Goal: Task Accomplishment & Management: Use online tool/utility

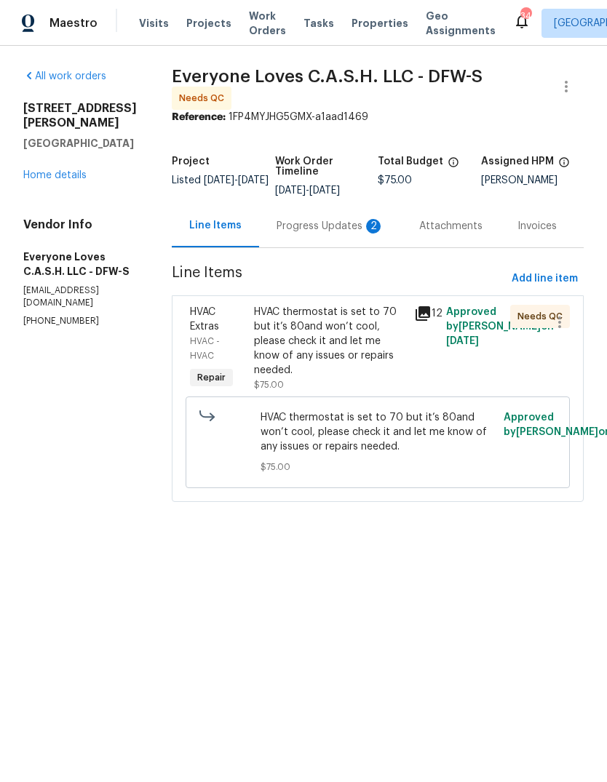
click at [325, 233] on div "Progress Updates 2" at bounding box center [330, 226] width 108 height 15
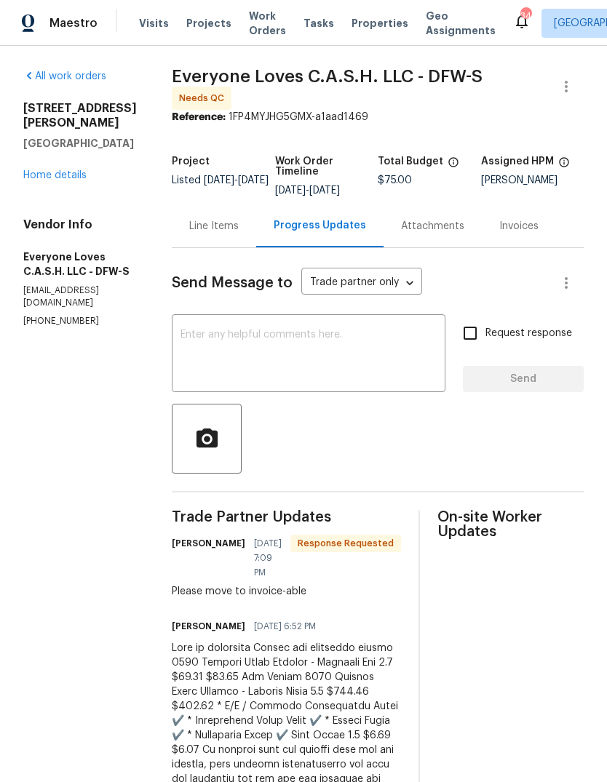
click at [239, 219] on div "Line Items" at bounding box center [213, 226] width 49 height 15
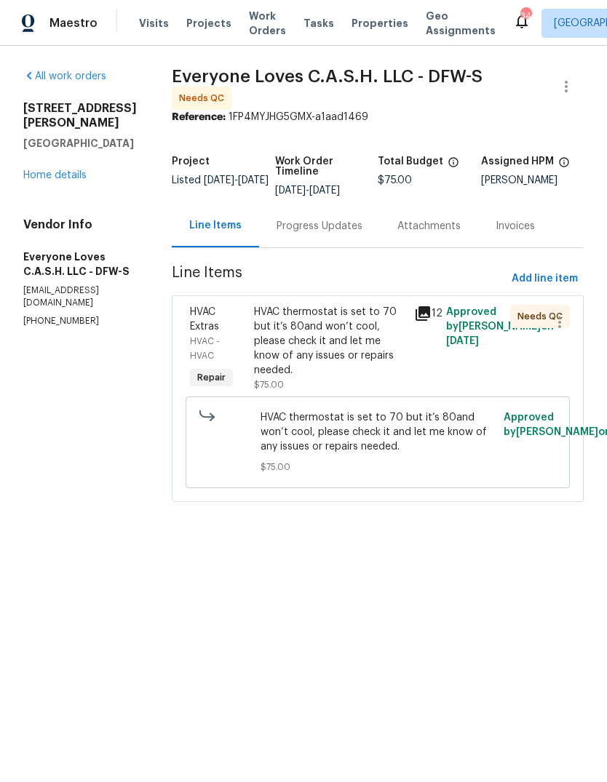
click at [343, 372] on div "HVAC thermostat is set to 70 but it’s 80and won’t cool, please check it and let…" at bounding box center [329, 341] width 151 height 73
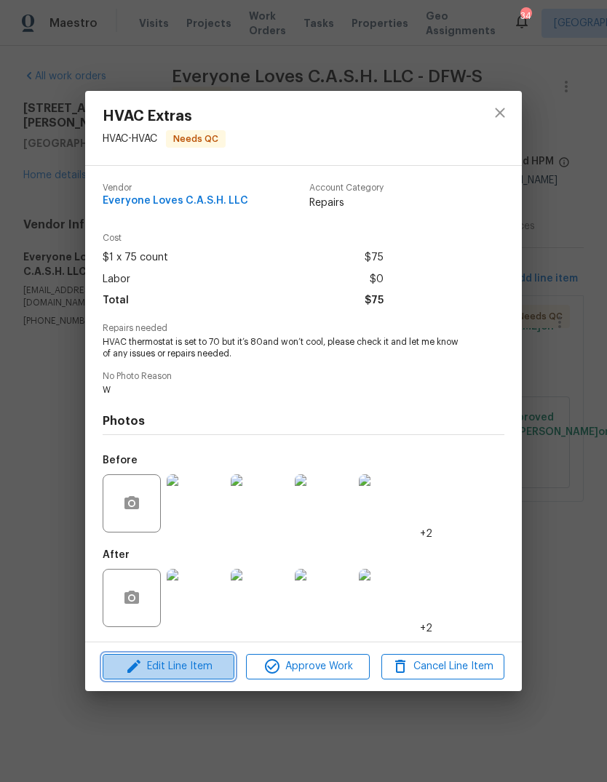
click at [183, 671] on span "Edit Line Item" at bounding box center [168, 666] width 123 height 18
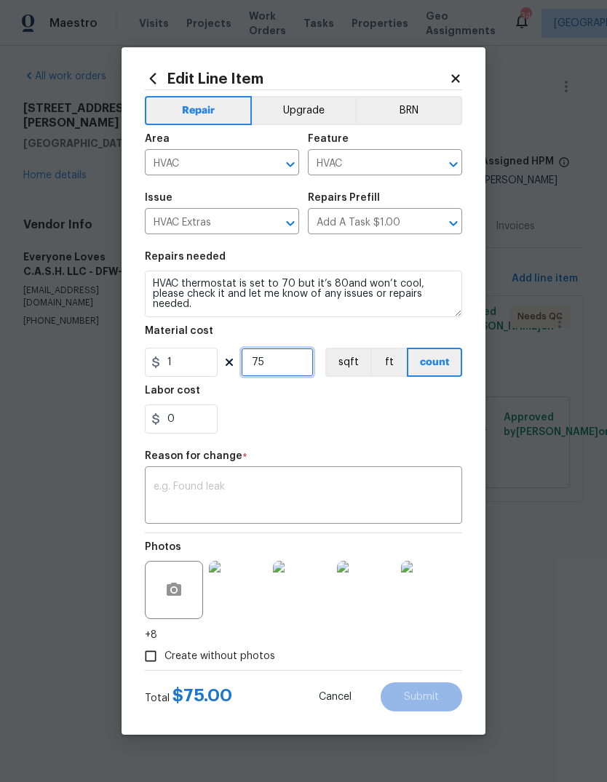
click at [287, 369] on input "75" at bounding box center [277, 362] width 73 height 29
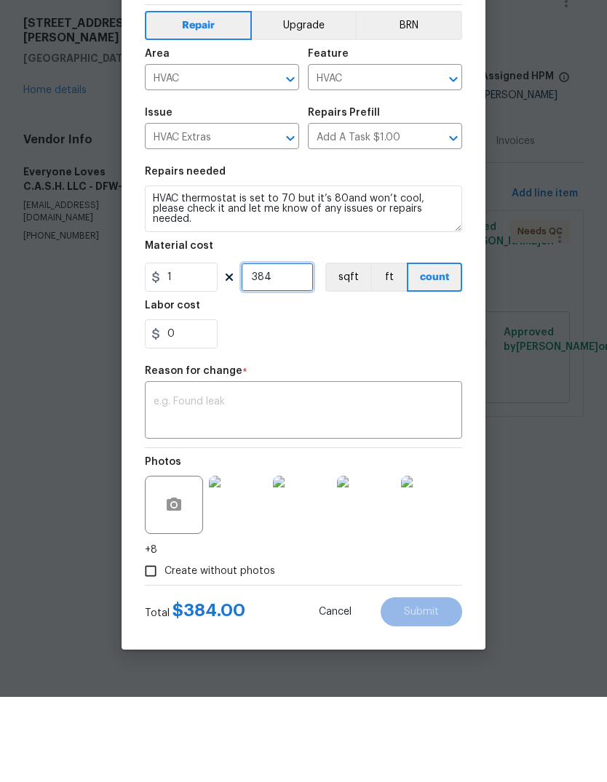
type input "384"
click at [300, 470] on div "x ​" at bounding box center [303, 497] width 317 height 54
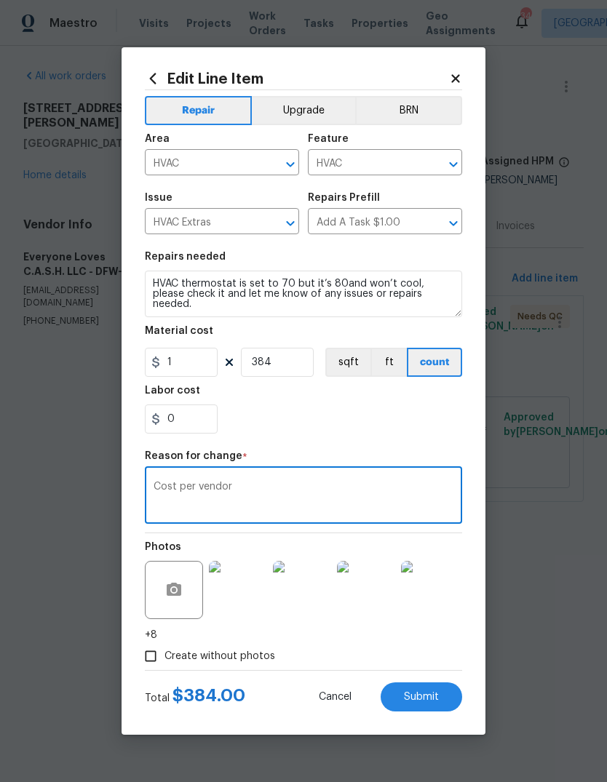
type textarea "Cost per vendor"
click at [421, 700] on span "Submit" at bounding box center [421, 697] width 35 height 11
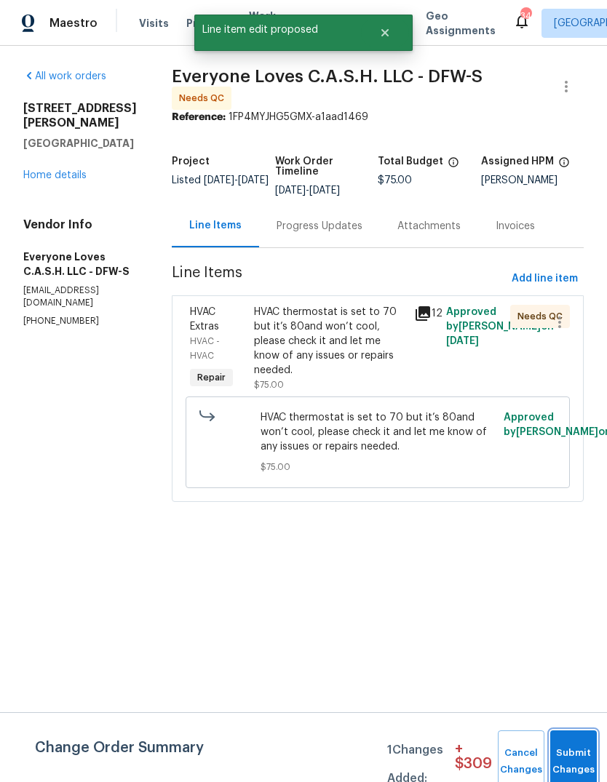
click at [571, 758] on button "Submit Changes" at bounding box center [573, 761] width 47 height 63
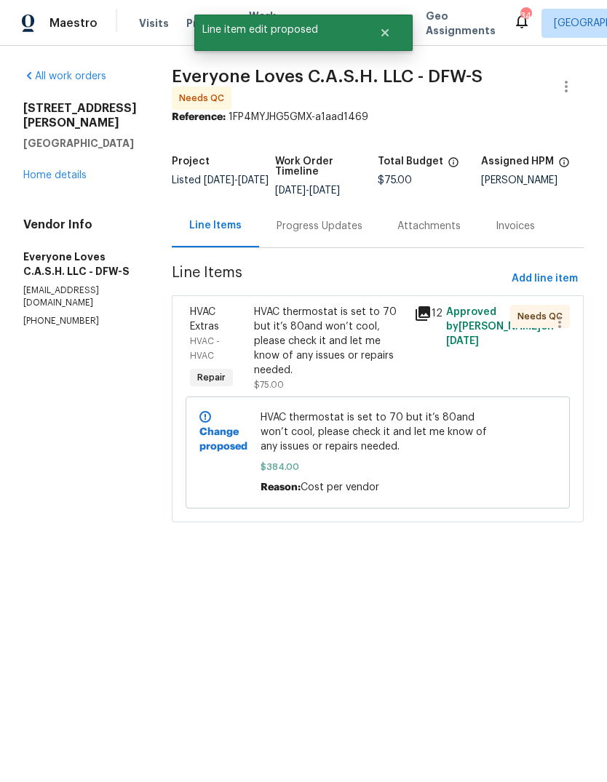
click at [346, 366] on div "HVAC thermostat is set to 70 but it’s 80and won’t cool, please check it and let…" at bounding box center [329, 341] width 151 height 73
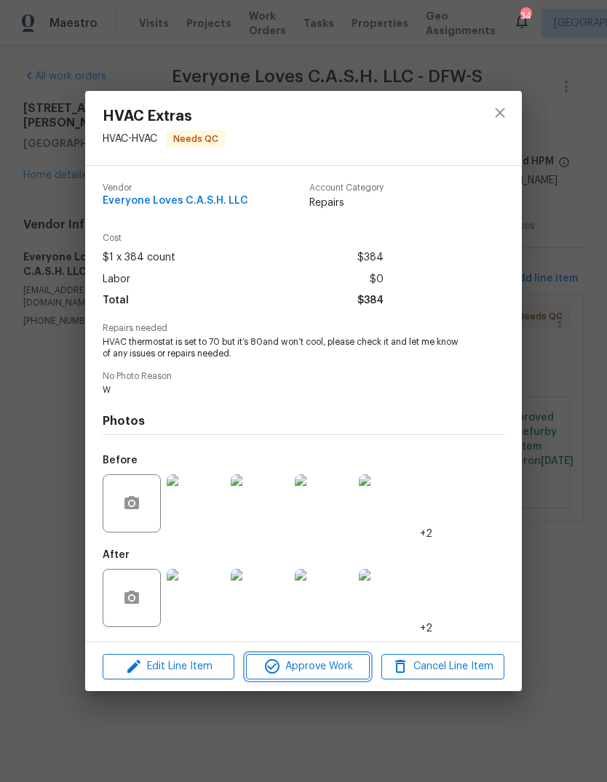
click at [310, 663] on span "Approve Work" at bounding box center [307, 666] width 114 height 18
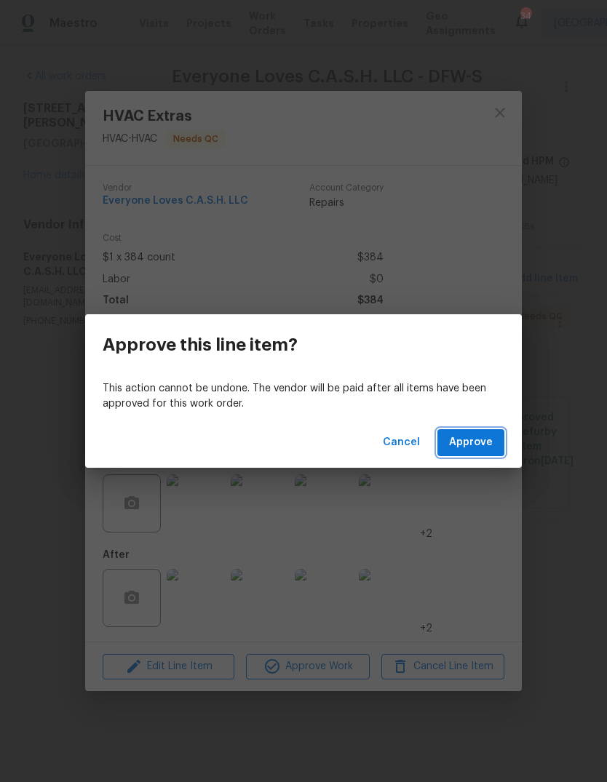
click at [484, 445] on span "Approve" at bounding box center [471, 442] width 44 height 18
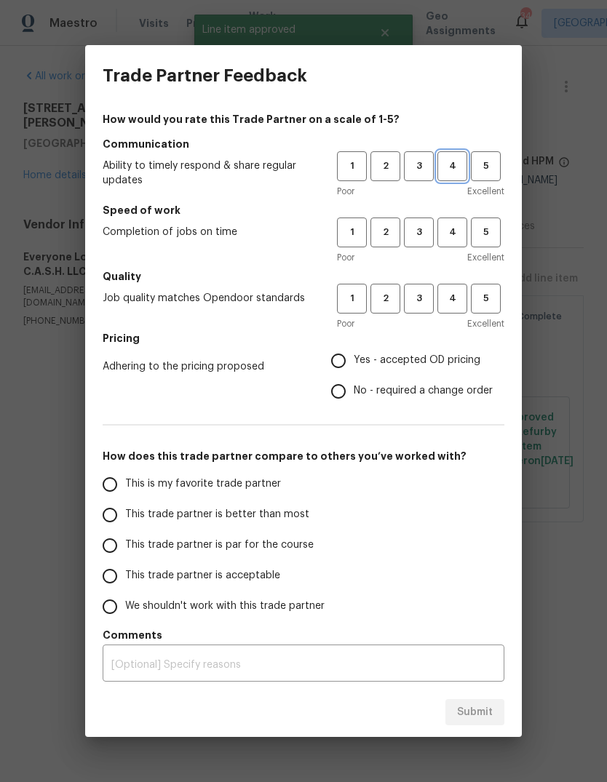
click at [453, 167] on span "4" at bounding box center [452, 166] width 27 height 17
click at [456, 228] on span "4" at bounding box center [452, 232] width 27 height 17
click at [455, 301] on span "4" at bounding box center [452, 298] width 27 height 17
click at [342, 364] on input "Yes - accepted OD pricing" at bounding box center [338, 360] width 31 height 31
radio input "true"
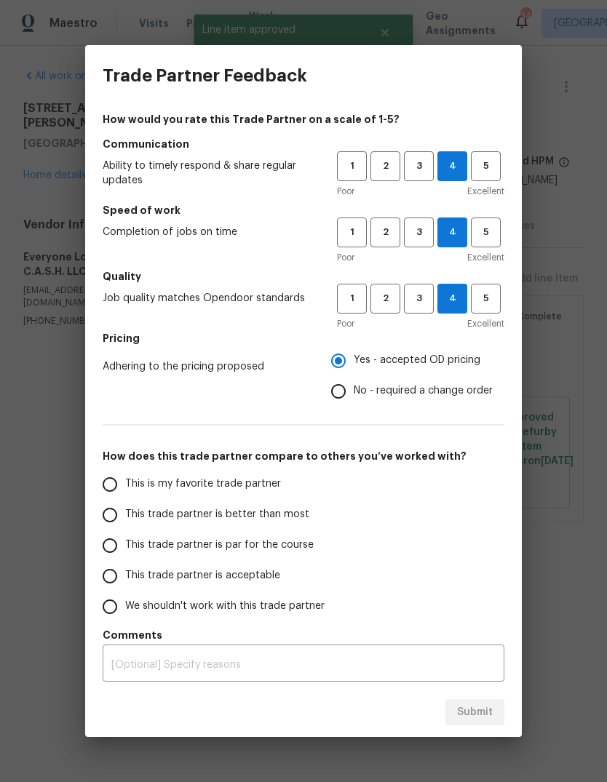
click at [224, 483] on span "This is my favorite trade partner" at bounding box center [203, 483] width 156 height 15
click at [125, 483] on input "This is my favorite trade partner" at bounding box center [110, 484] width 31 height 31
click at [477, 705] on span "Submit" at bounding box center [475, 712] width 36 height 18
radio input "true"
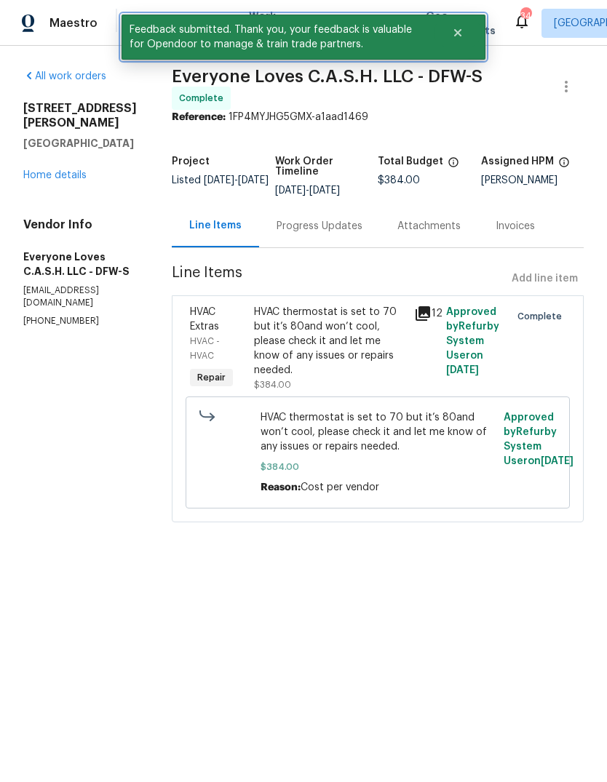
click at [456, 24] on button "Close" at bounding box center [457, 32] width 48 height 29
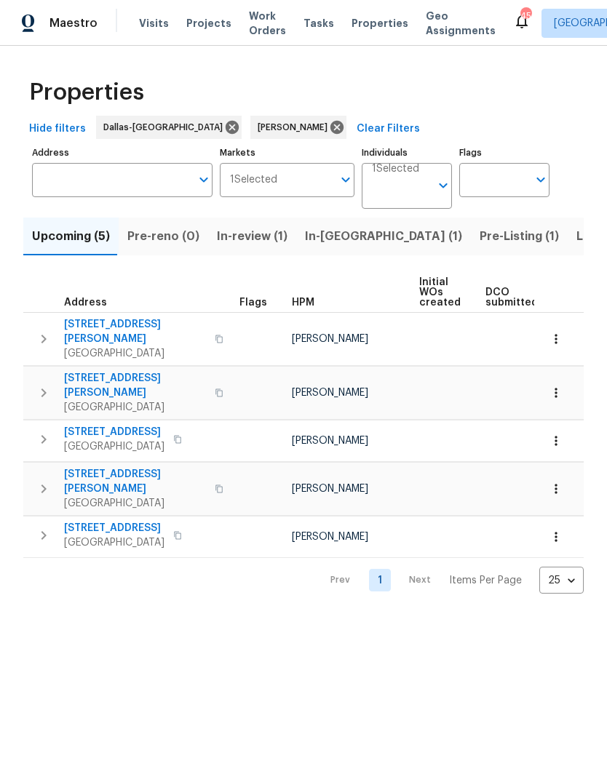
click at [479, 241] on span "Pre-Listing (1)" at bounding box center [518, 236] width 79 height 20
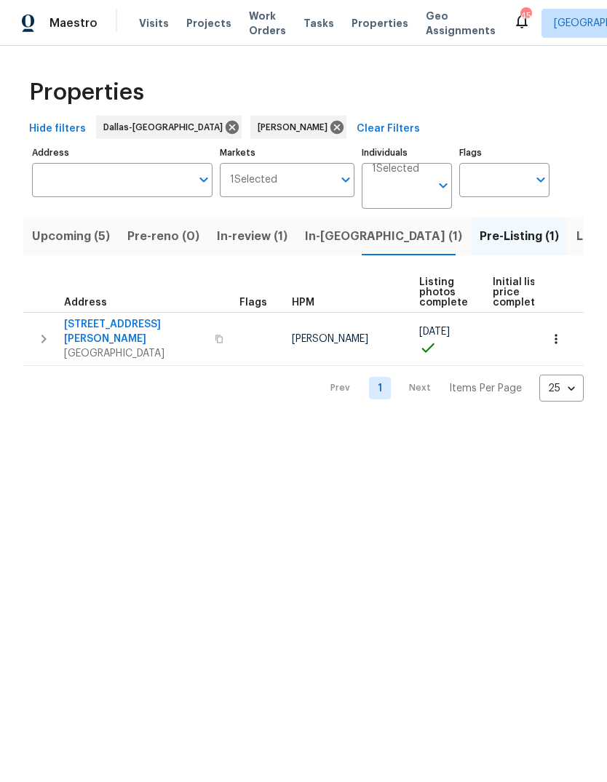
click at [576, 241] on span "Listed (19)" at bounding box center [606, 236] width 60 height 20
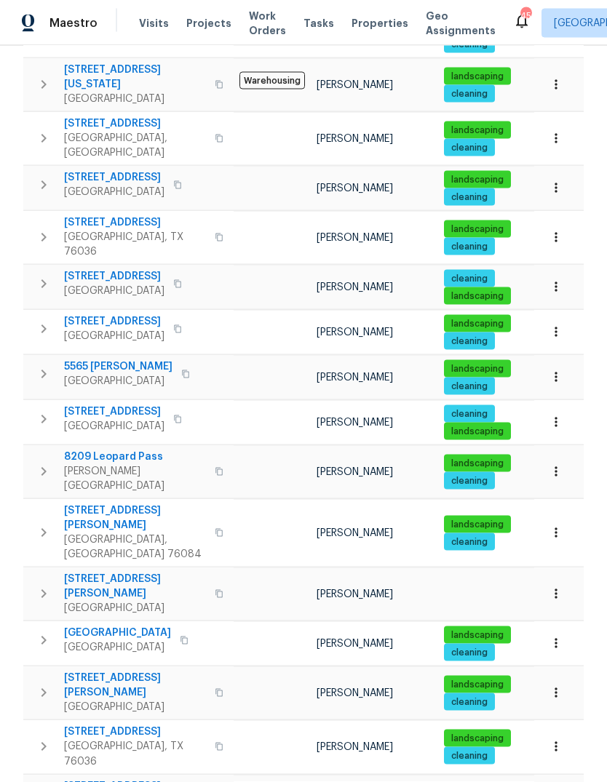
scroll to position [55, 0]
click at [215, 743] on icon "button" at bounding box center [219, 747] width 9 height 9
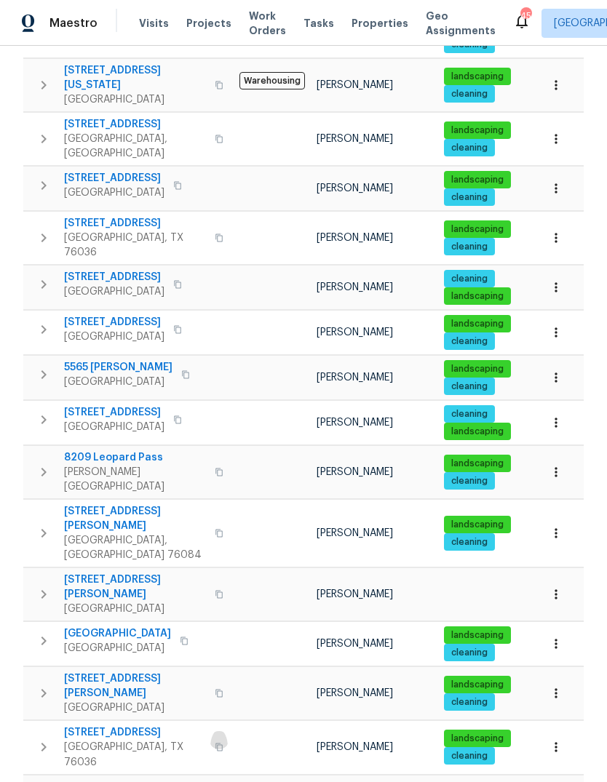
click at [215, 743] on icon "button" at bounding box center [218, 747] width 7 height 8
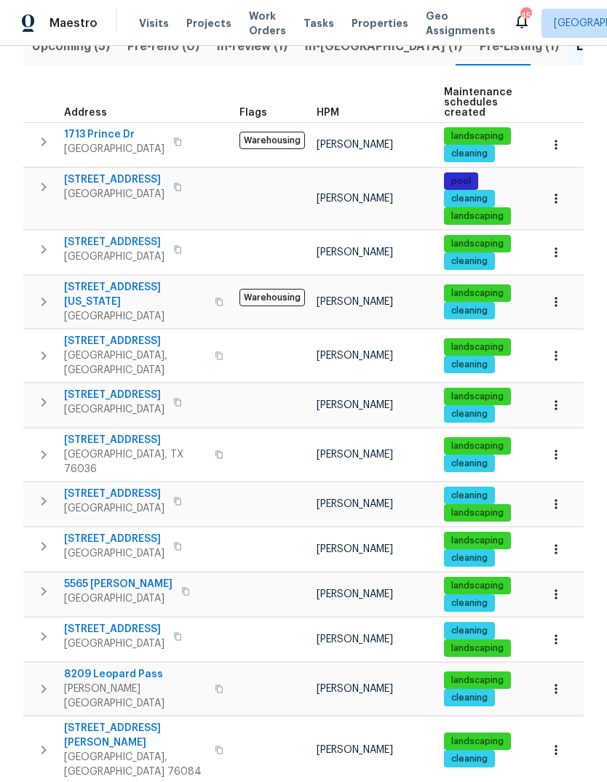
scroll to position [188, 0]
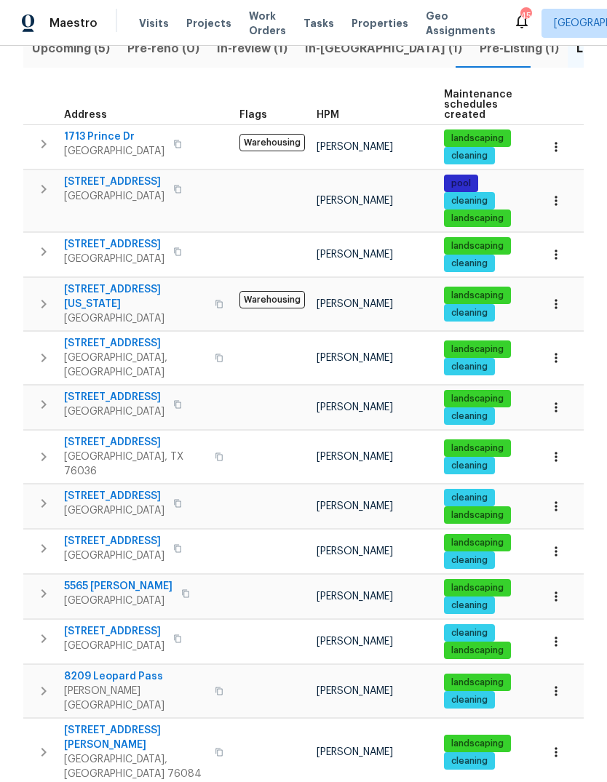
click at [215, 453] on icon "button" at bounding box center [218, 457] width 7 height 8
click at [215, 452] on icon "button" at bounding box center [219, 456] width 9 height 9
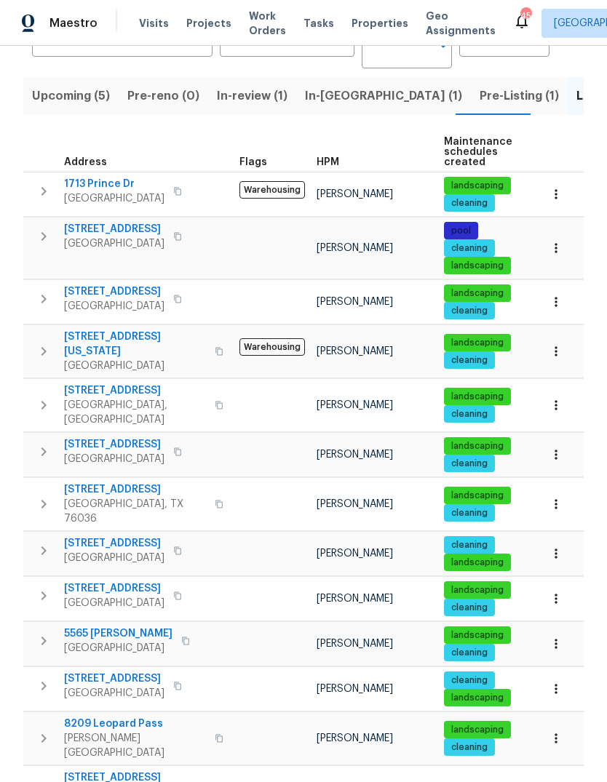
scroll to position [131, 0]
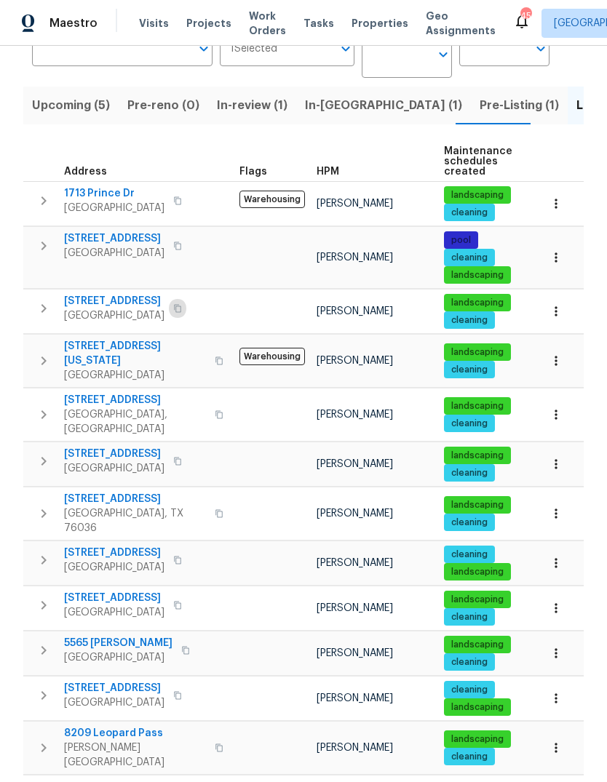
click at [173, 304] on icon "button" at bounding box center [177, 308] width 9 height 9
click at [175, 298] on button "button" at bounding box center [177, 308] width 17 height 20
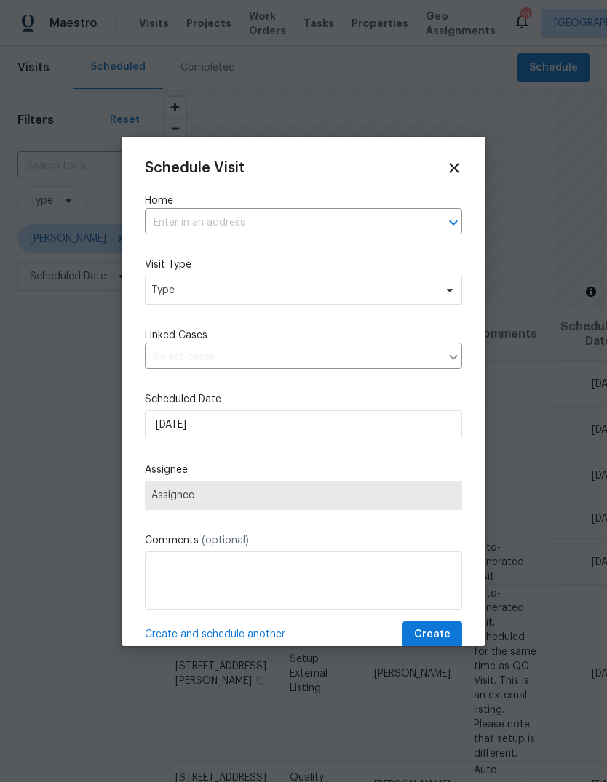
click at [356, 223] on input "text" at bounding box center [283, 223] width 276 height 23
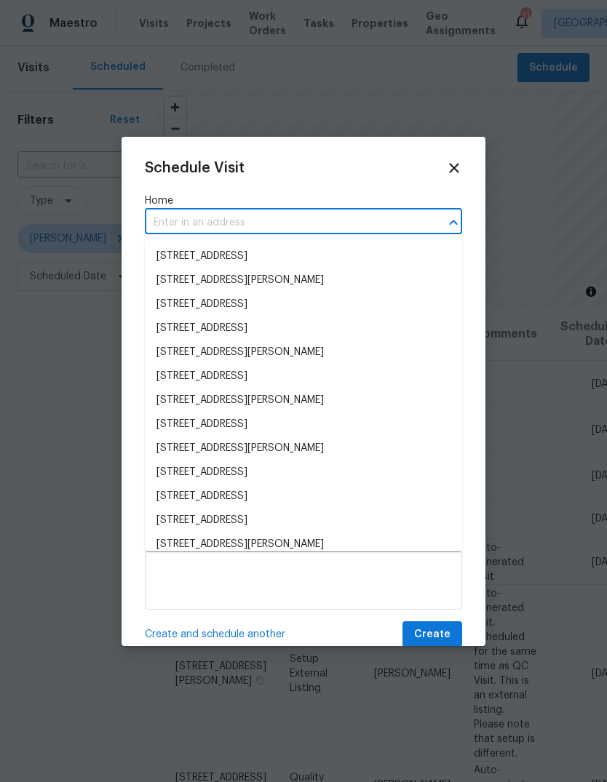
click at [154, 230] on input "text" at bounding box center [283, 223] width 276 height 23
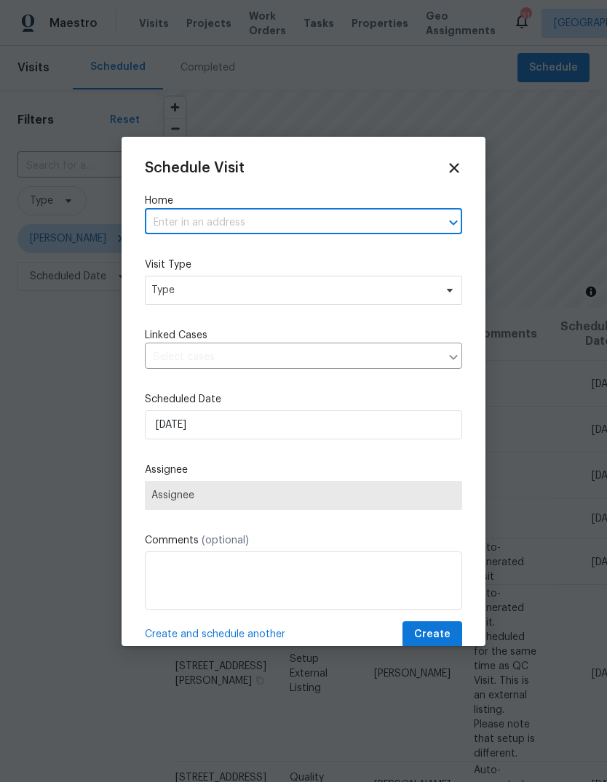
paste input "161 Kennedy Dr Venus TX 76084"
type input "161 Kennedy Dr Venus TX 76084"
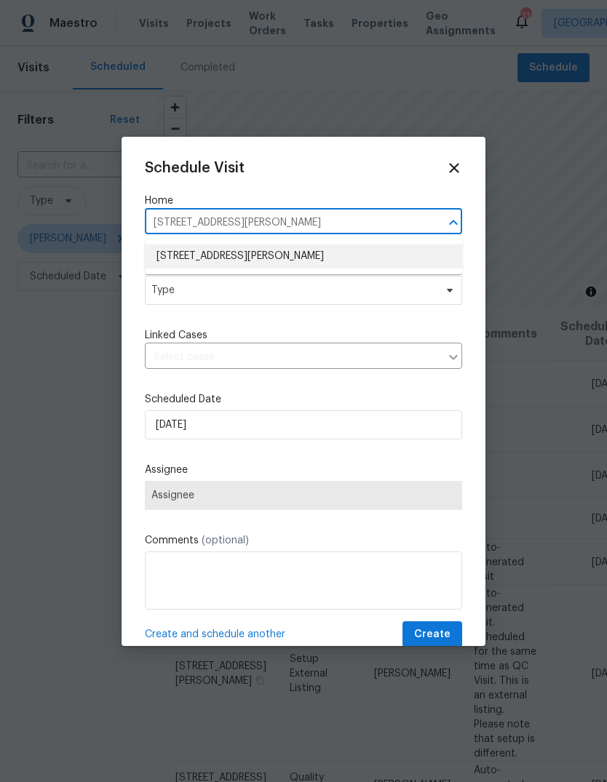
click at [281, 260] on li "161 Kennedy Dr, Venus, TX 76084" at bounding box center [303, 256] width 317 height 24
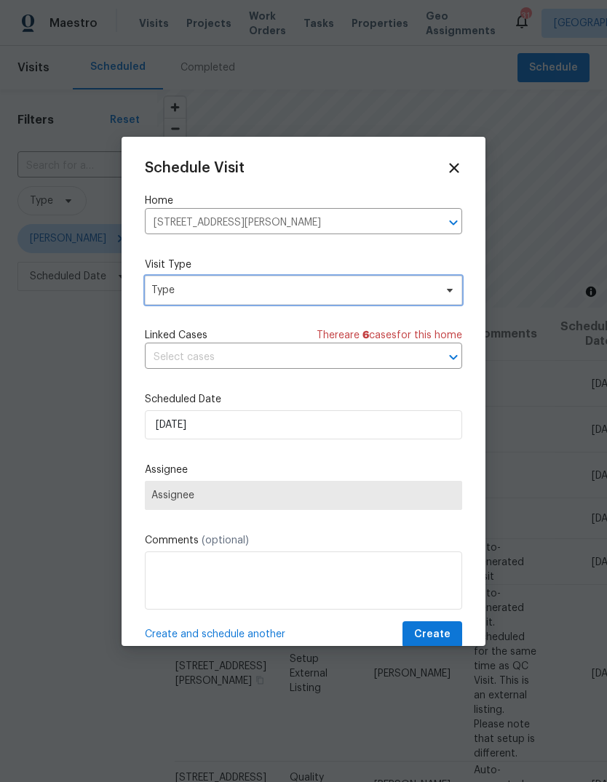
click at [260, 293] on span "Type" at bounding box center [292, 290] width 283 height 15
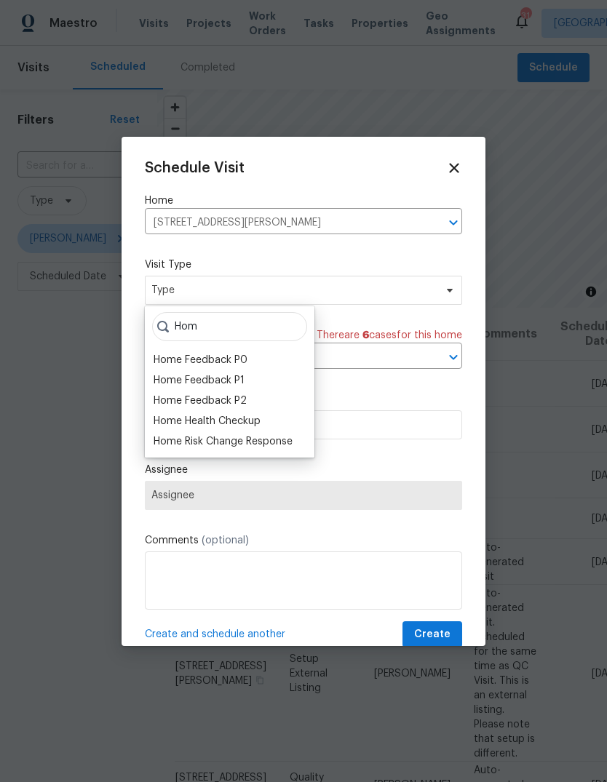
type input "Hom"
click at [241, 424] on div "Home Health Checkup" at bounding box center [206, 421] width 107 height 15
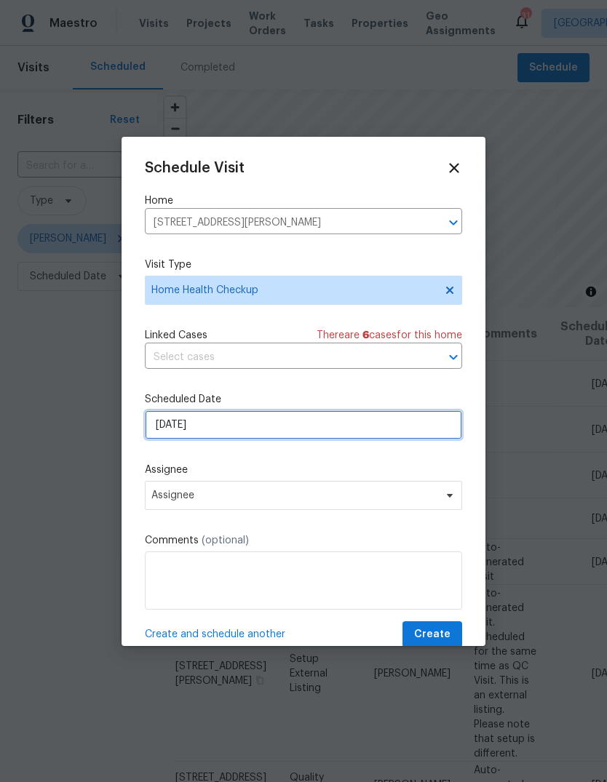
click at [235, 431] on input "[DATE]" at bounding box center [303, 424] width 317 height 29
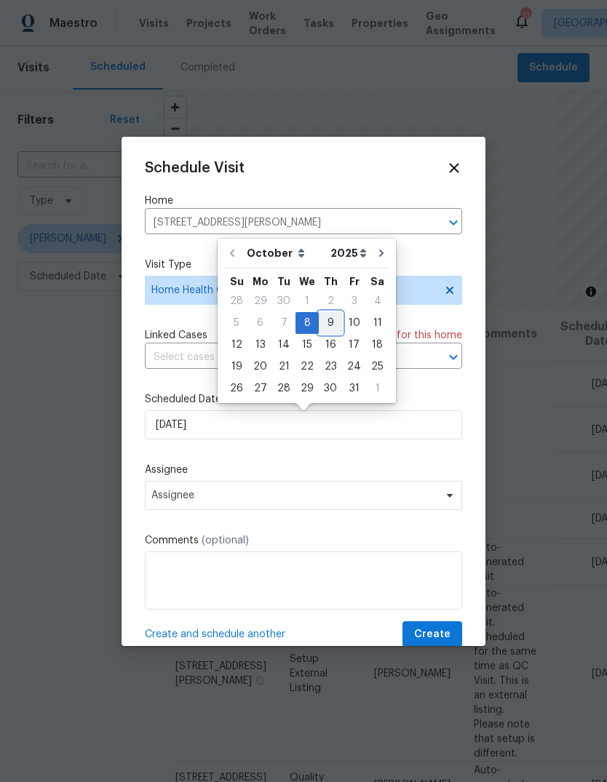
click at [329, 321] on div "9" at bounding box center [330, 323] width 23 height 20
type input "10/9/2025"
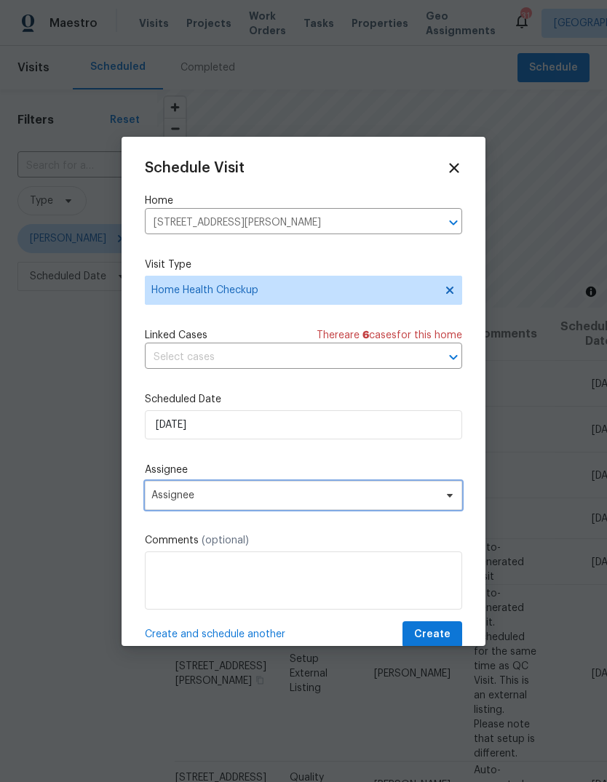
click at [244, 501] on span "Assignee" at bounding box center [293, 495] width 285 height 12
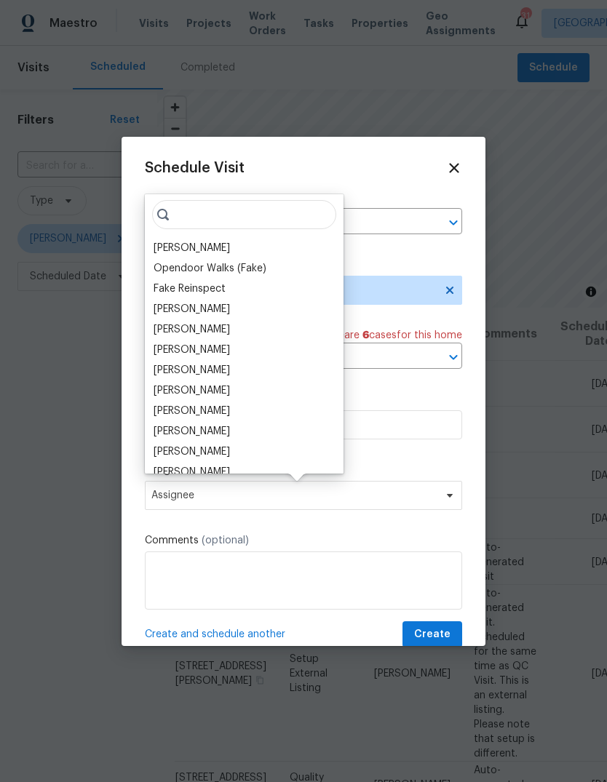
click at [204, 244] on div "[PERSON_NAME]" at bounding box center [191, 248] width 76 height 15
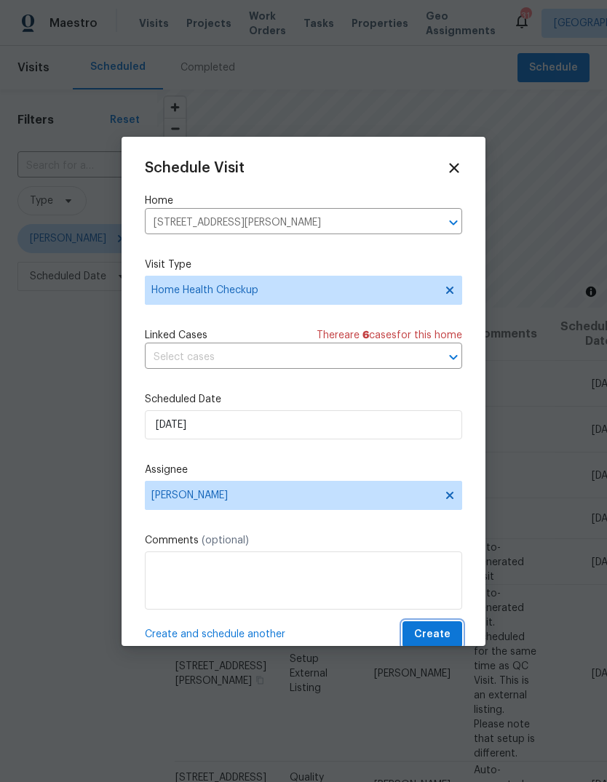
click at [441, 630] on span "Create" at bounding box center [432, 634] width 36 height 18
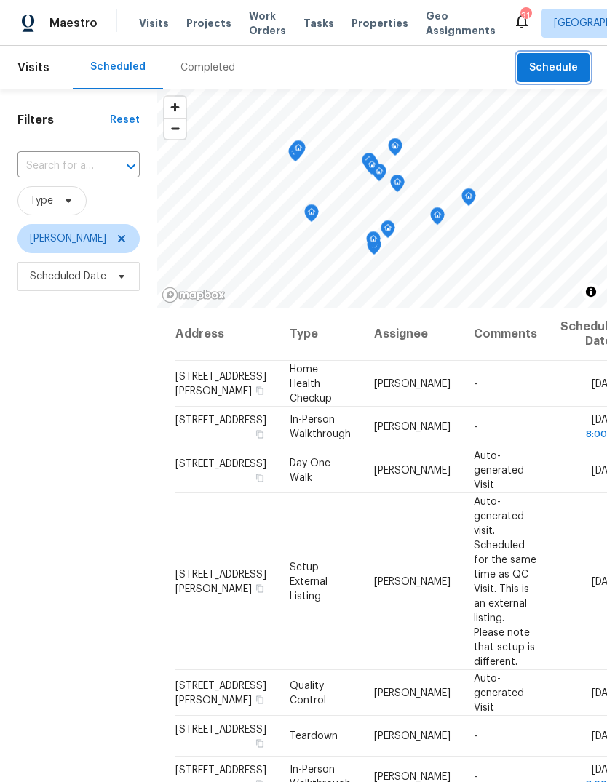
click at [551, 71] on span "Schedule" at bounding box center [553, 68] width 49 height 18
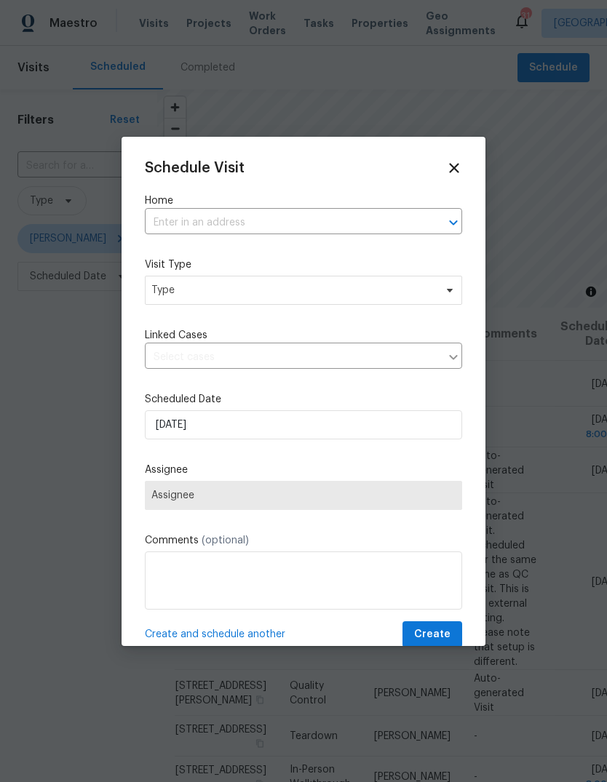
click at [215, 222] on input "text" at bounding box center [283, 223] width 276 height 23
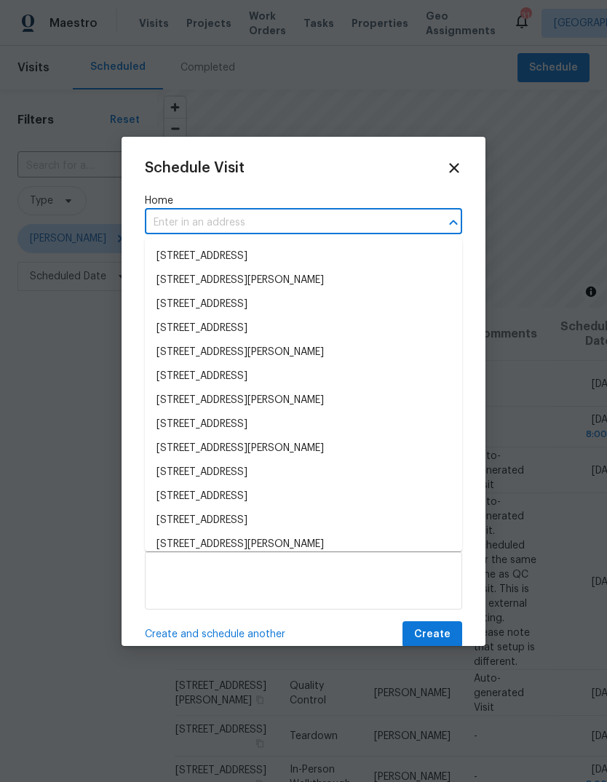
click at [169, 223] on input "text" at bounding box center [283, 223] width 276 height 23
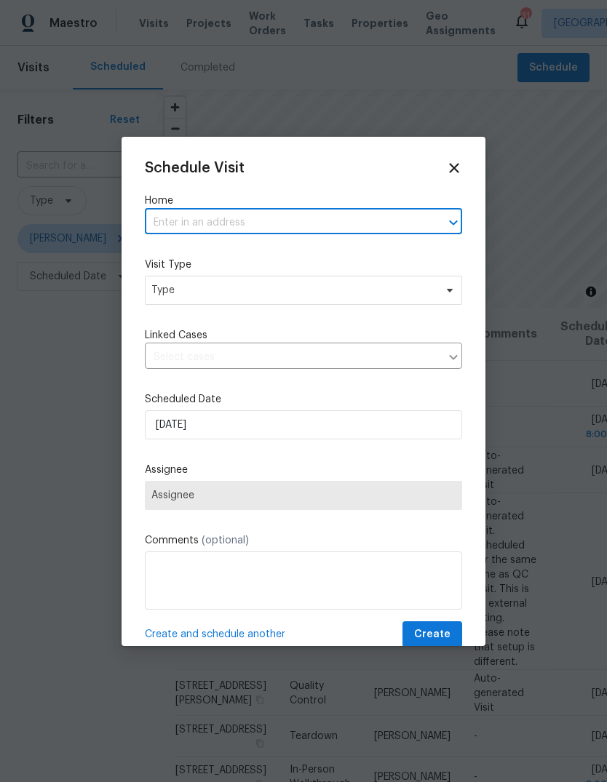
paste input "529 Magdalen Ave Crowley TX 76036"
type input "529 Magdalen Ave Crowley TX 76036"
click at [236, 261] on li "529 Magdalen Ave, Crowley, TX 76036" at bounding box center [303, 256] width 317 height 24
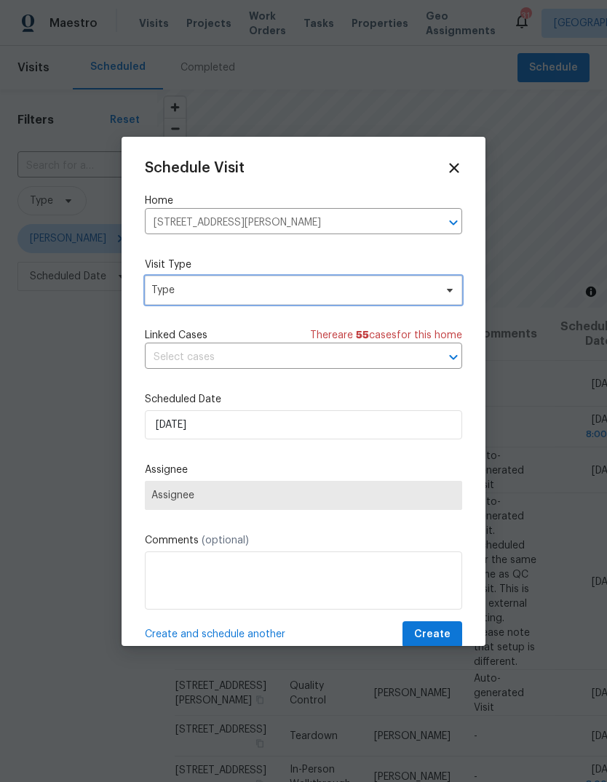
click at [236, 289] on span "Type" at bounding box center [292, 290] width 283 height 15
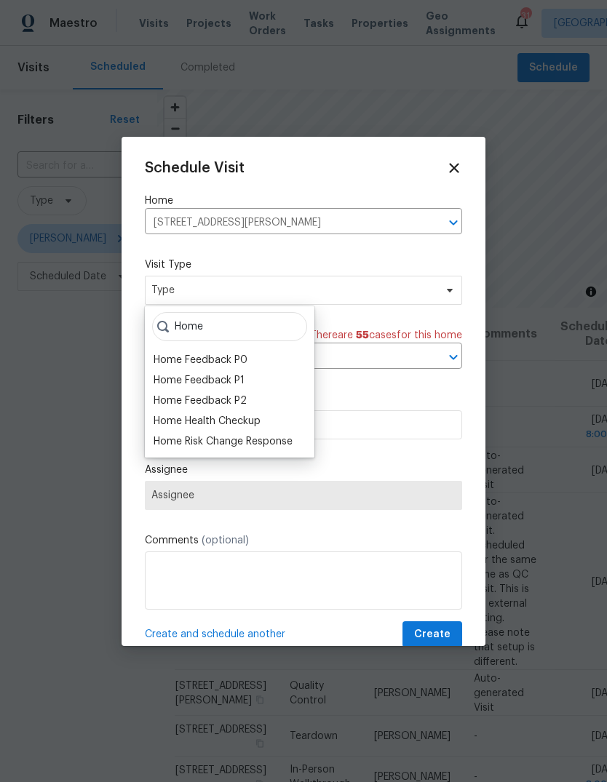
type input "Home"
click at [239, 420] on div "Home Health Checkup" at bounding box center [206, 421] width 107 height 15
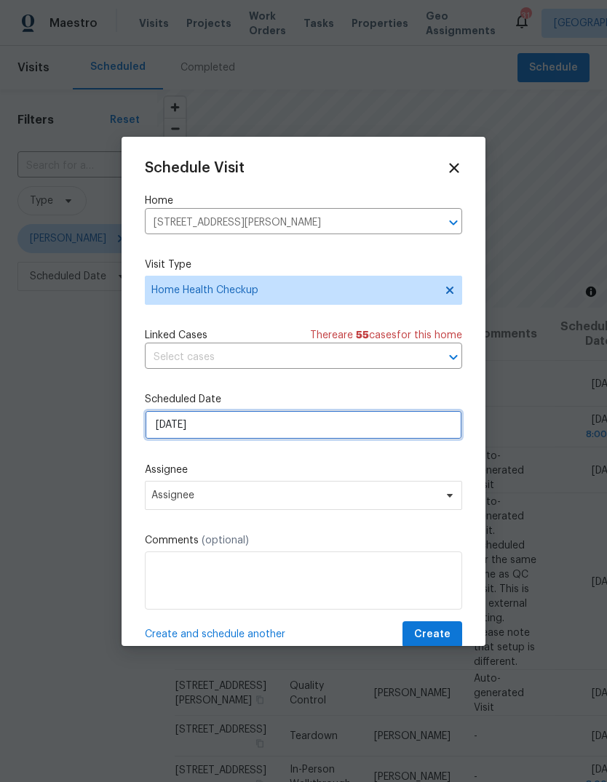
click at [245, 422] on input "[DATE]" at bounding box center [303, 424] width 317 height 29
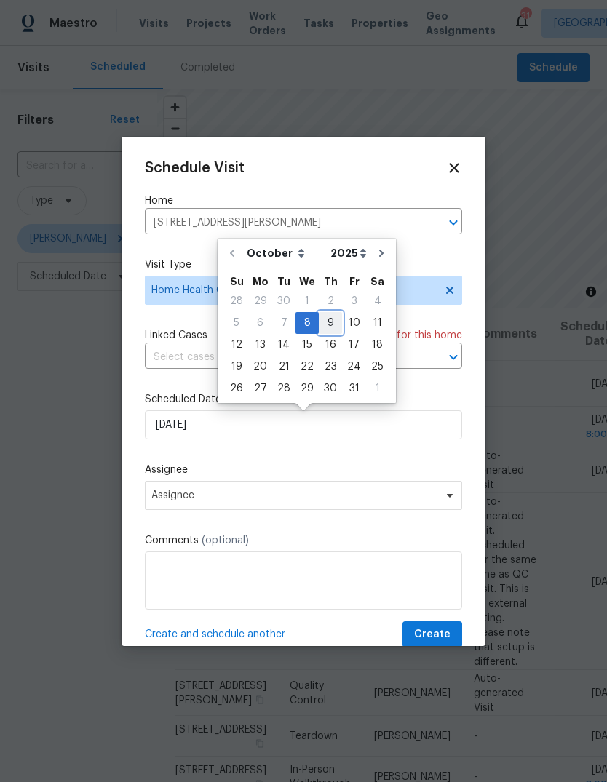
click at [326, 321] on div "9" at bounding box center [330, 323] width 23 height 20
type input "10/9/2025"
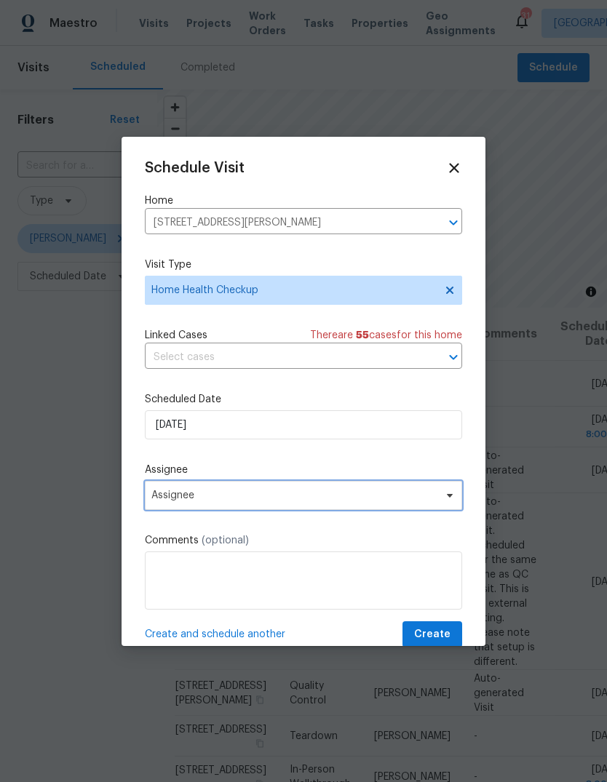
click at [260, 496] on span "Assignee" at bounding box center [293, 495] width 285 height 12
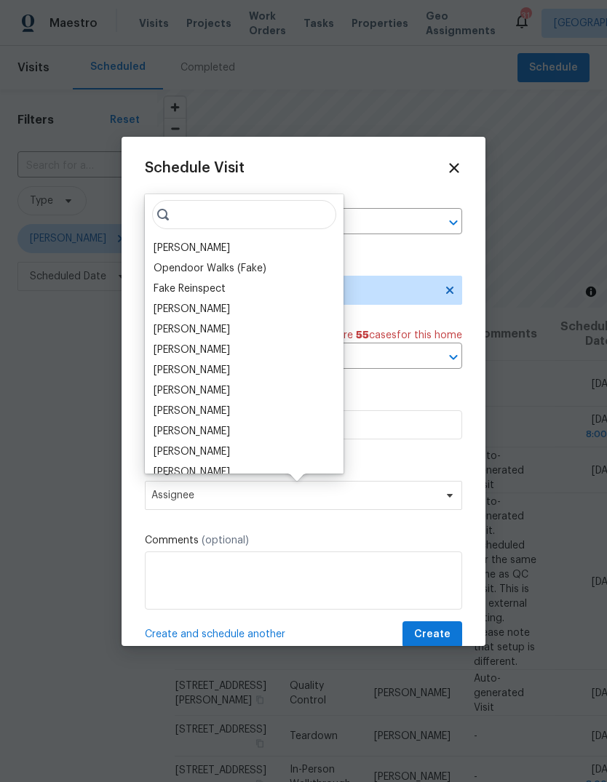
click at [199, 247] on div "[PERSON_NAME]" at bounding box center [191, 248] width 76 height 15
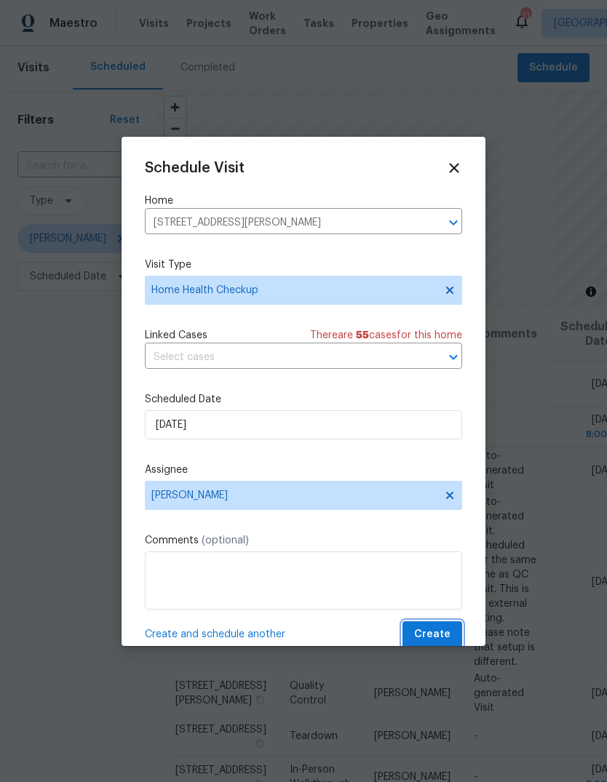
click at [447, 635] on span "Create" at bounding box center [432, 634] width 36 height 18
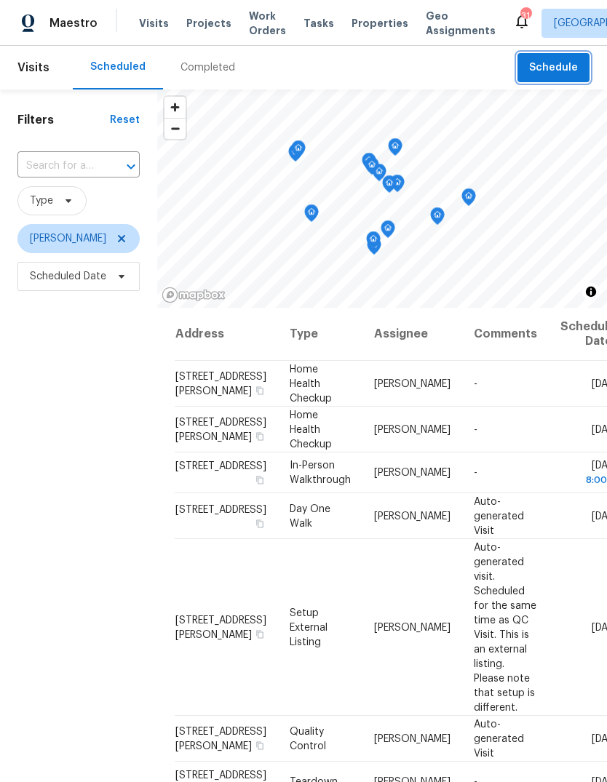
click at [549, 67] on span "Schedule" at bounding box center [553, 68] width 49 height 18
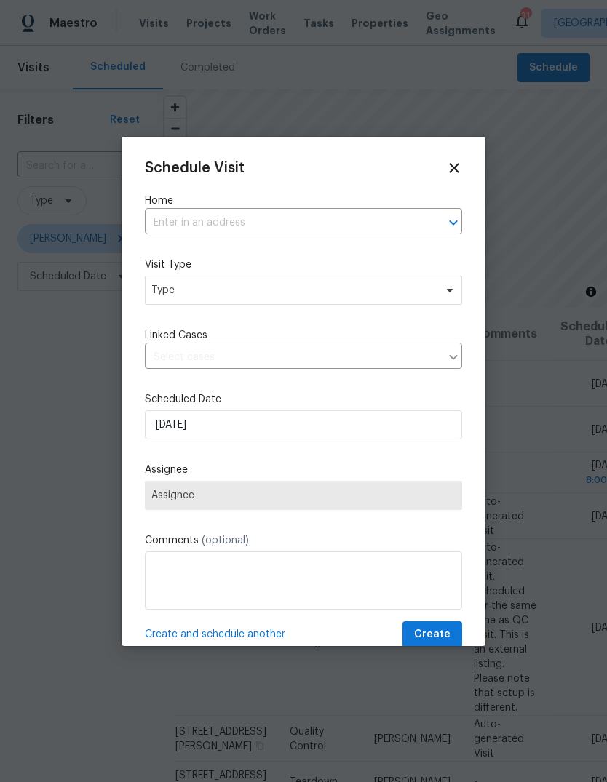
click at [255, 228] on input "text" at bounding box center [283, 223] width 276 height 23
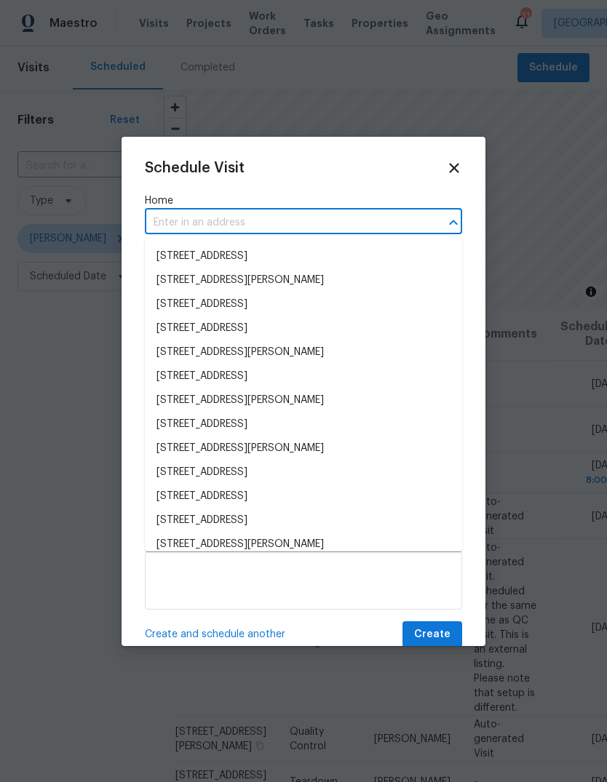
paste input "674 Horn St Crowley TX 76036"
type input "674 Horn St Crowley TX 76036"
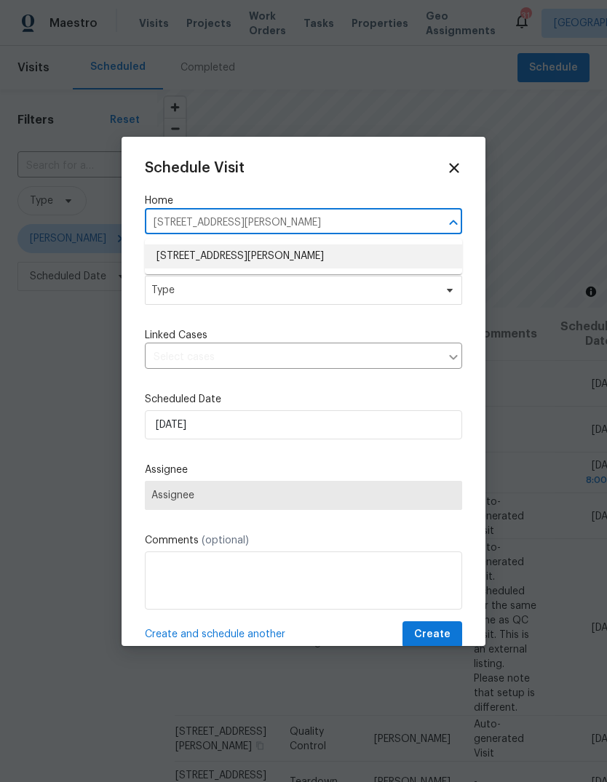
click at [268, 258] on li "674 Horn St, Crowley, TX 76036" at bounding box center [303, 256] width 317 height 24
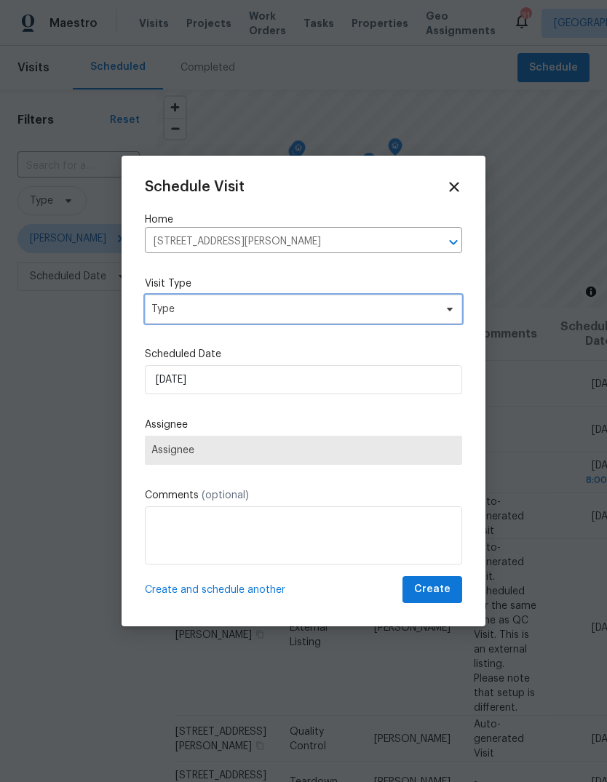
click at [244, 318] on span "Type" at bounding box center [303, 309] width 317 height 29
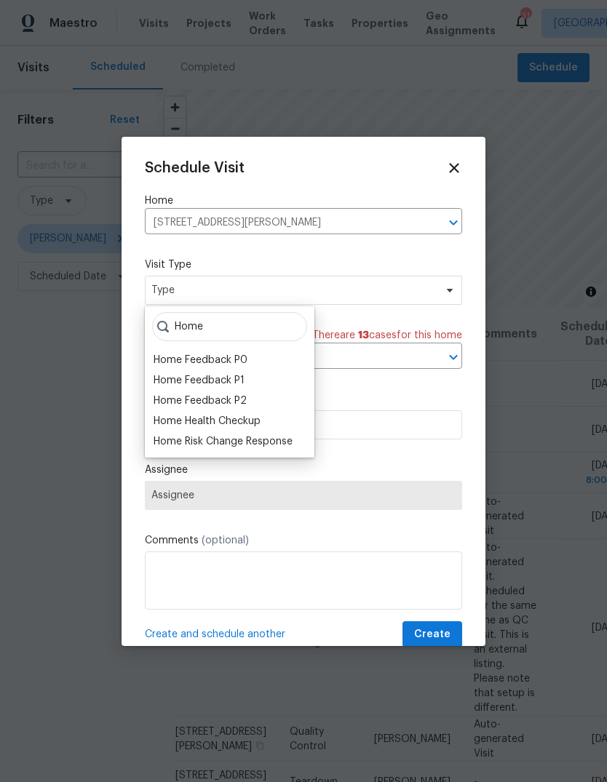
type input "Home"
click at [244, 420] on div "Home Health Checkup" at bounding box center [206, 421] width 107 height 15
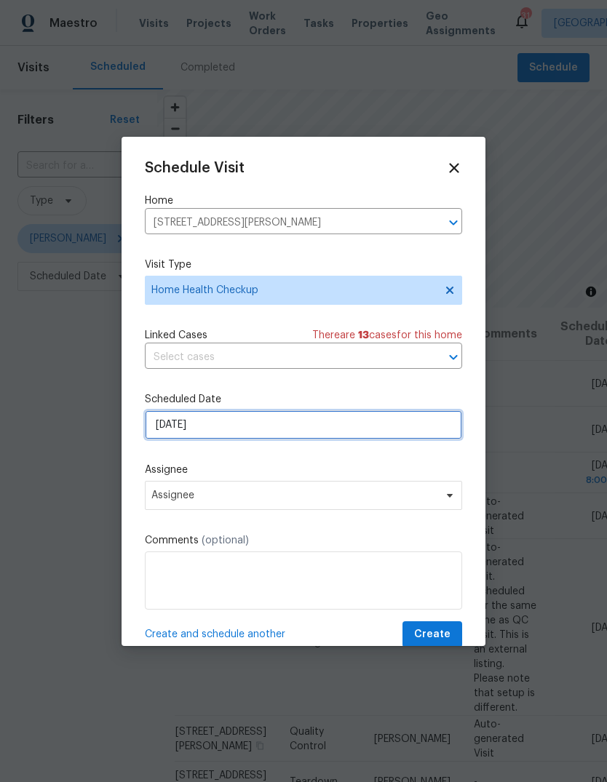
click at [244, 427] on input "[DATE]" at bounding box center [303, 424] width 317 height 29
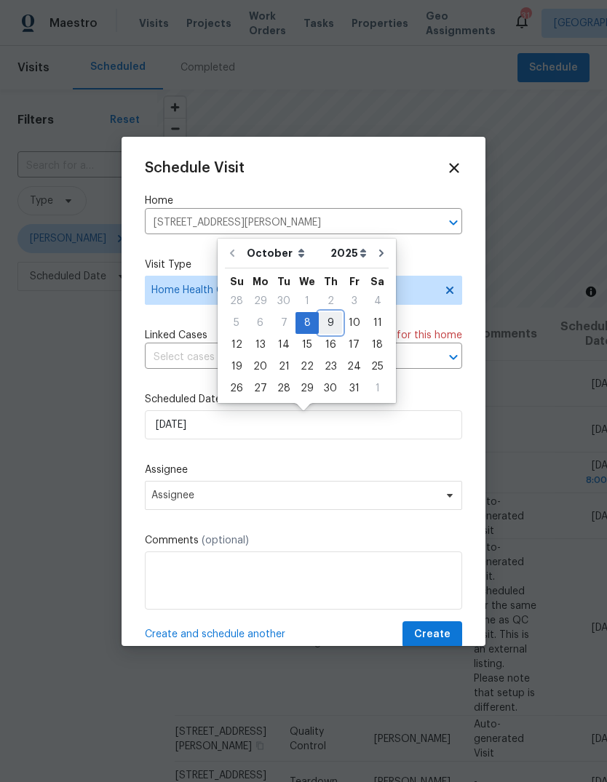
click at [329, 321] on div "9" at bounding box center [330, 323] width 23 height 20
type input "10/9/2025"
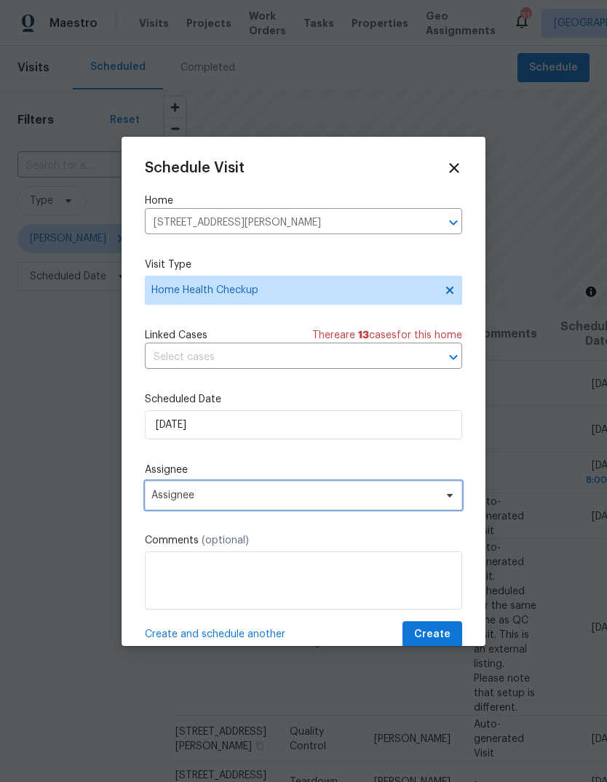
click at [244, 505] on span "Assignee" at bounding box center [303, 495] width 317 height 29
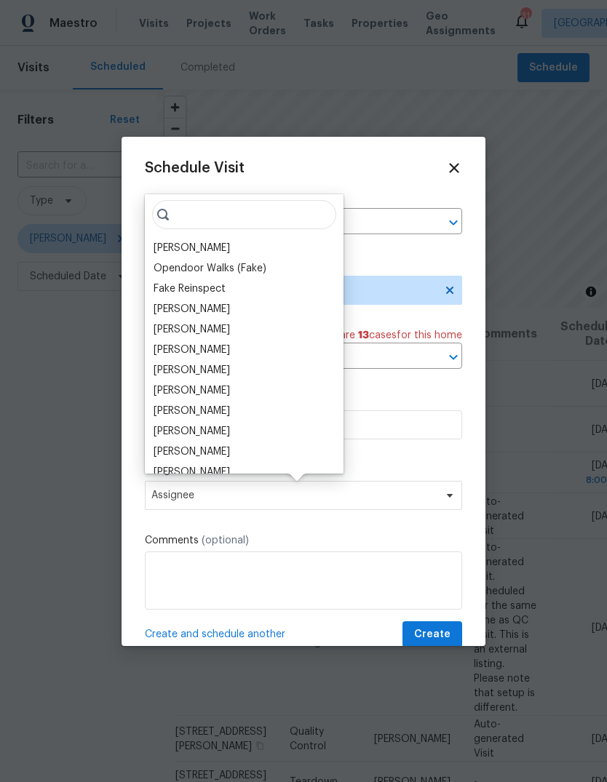
click at [201, 244] on div "[PERSON_NAME]" at bounding box center [191, 248] width 76 height 15
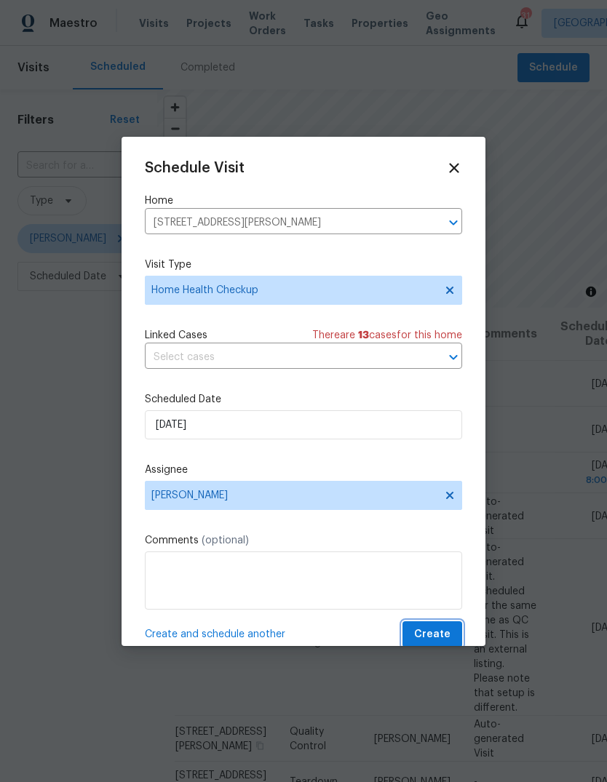
click at [441, 637] on span "Create" at bounding box center [432, 634] width 36 height 18
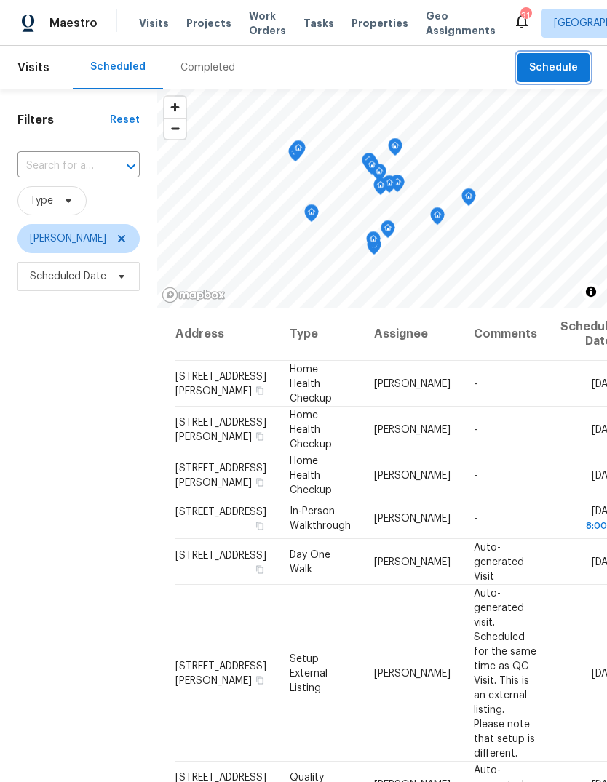
click at [561, 66] on span "Schedule" at bounding box center [553, 68] width 49 height 18
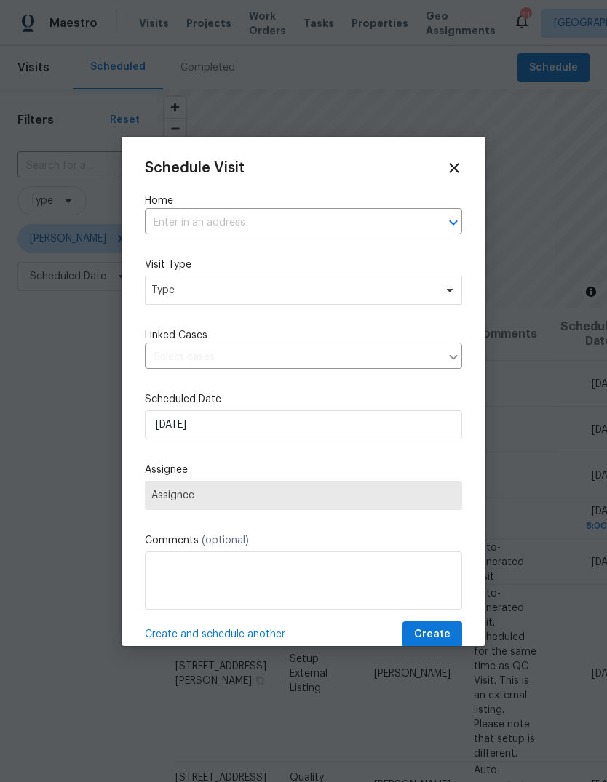
click at [255, 214] on input "text" at bounding box center [283, 223] width 276 height 23
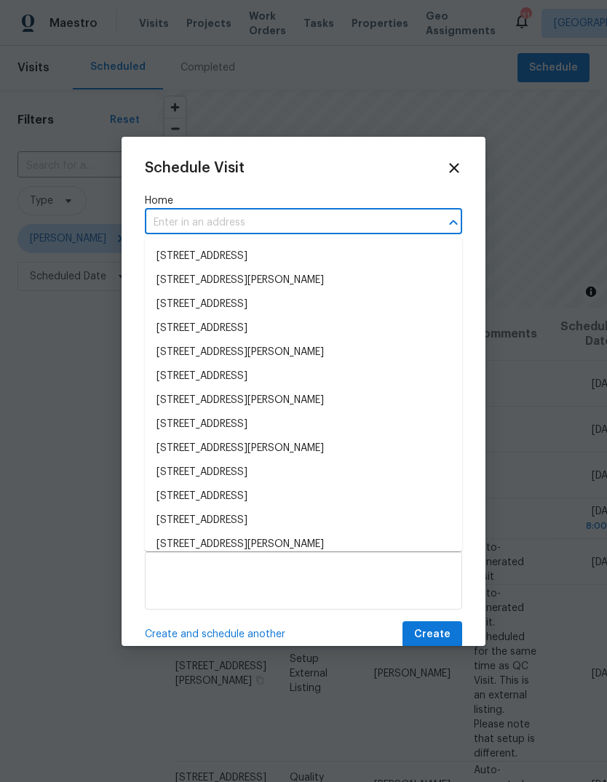
click at [171, 229] on input "text" at bounding box center [283, 223] width 276 height 23
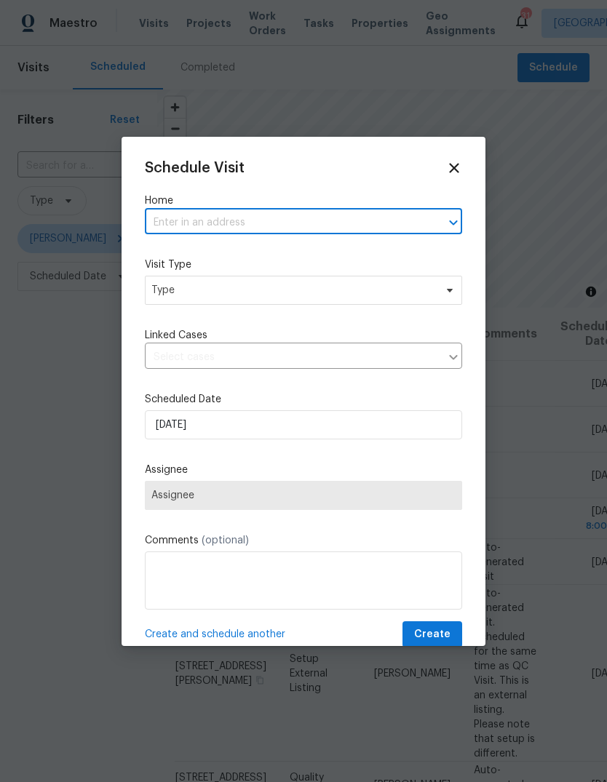
paste input "106 Willow Ln Burleson TX 76028"
type input "106 Willow Ln Burleson TX 76028"
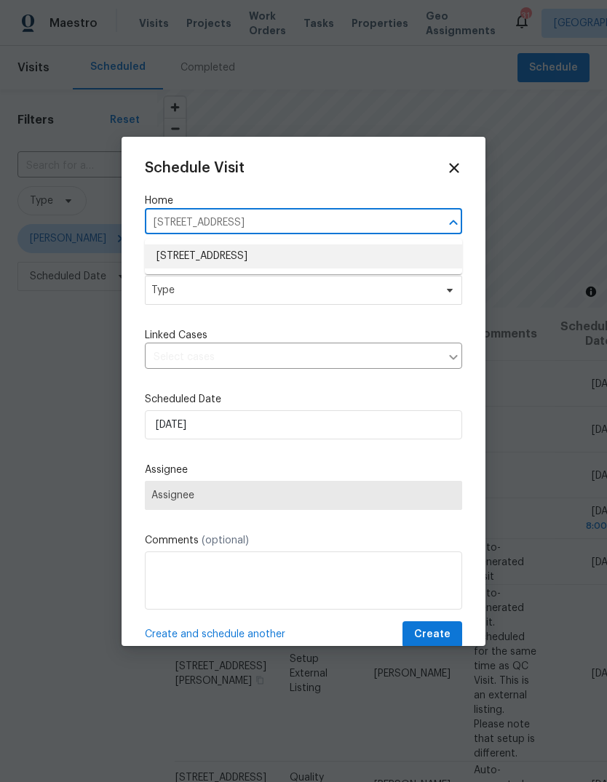
click at [279, 256] on li "106 Willow Ln, Burleson, TX 76028" at bounding box center [303, 256] width 317 height 24
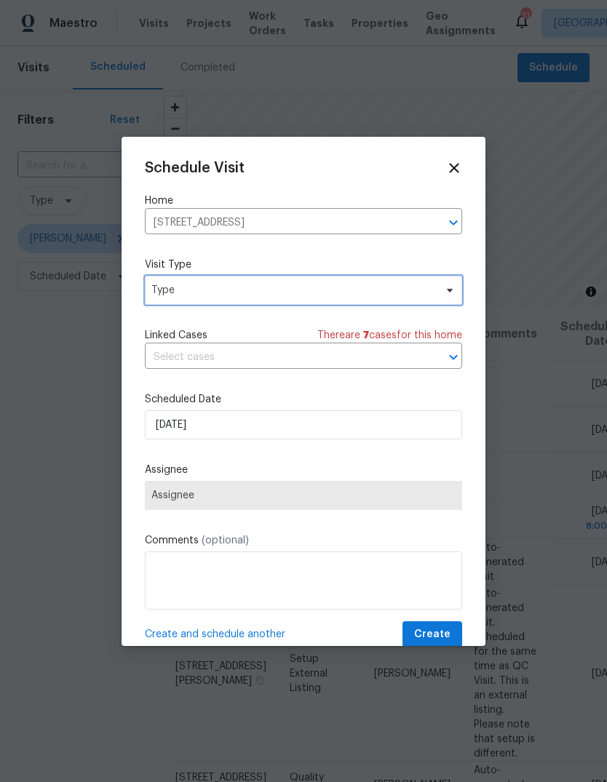
click at [262, 300] on span "Type" at bounding box center [303, 290] width 317 height 29
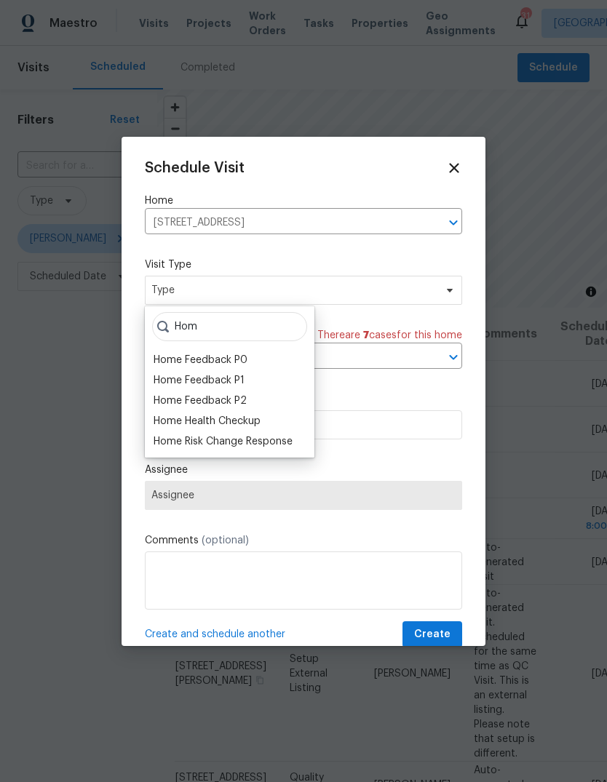
type input "Hom"
click at [259, 425] on div "Home Health Checkup" at bounding box center [206, 421] width 107 height 15
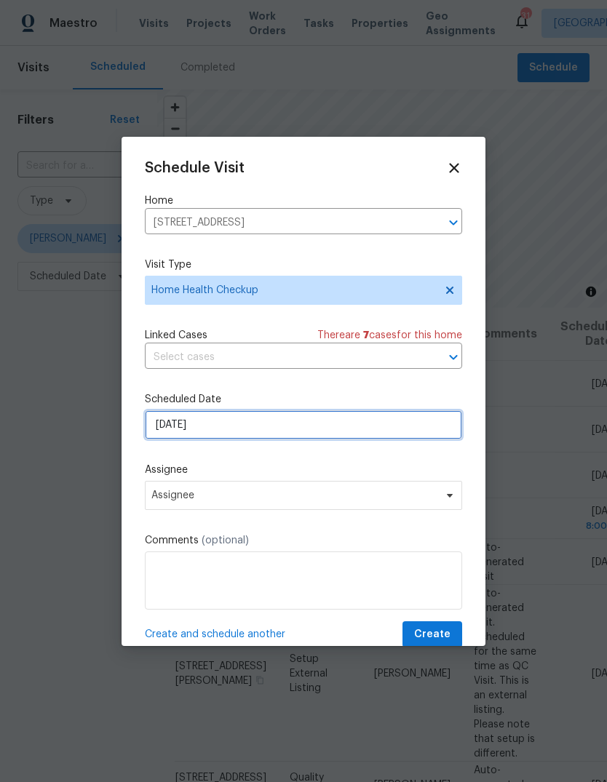
click at [253, 426] on input "[DATE]" at bounding box center [303, 424] width 317 height 29
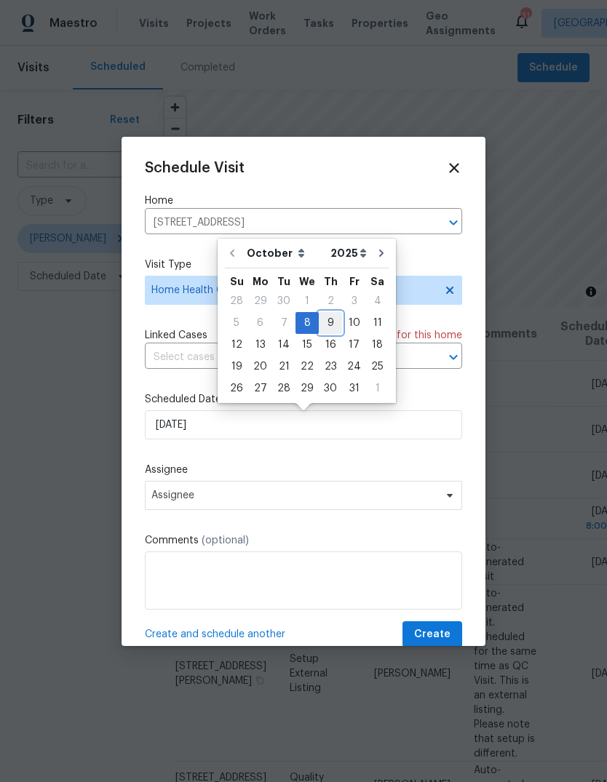
click at [326, 323] on div "9" at bounding box center [330, 323] width 23 height 20
type input "10/9/2025"
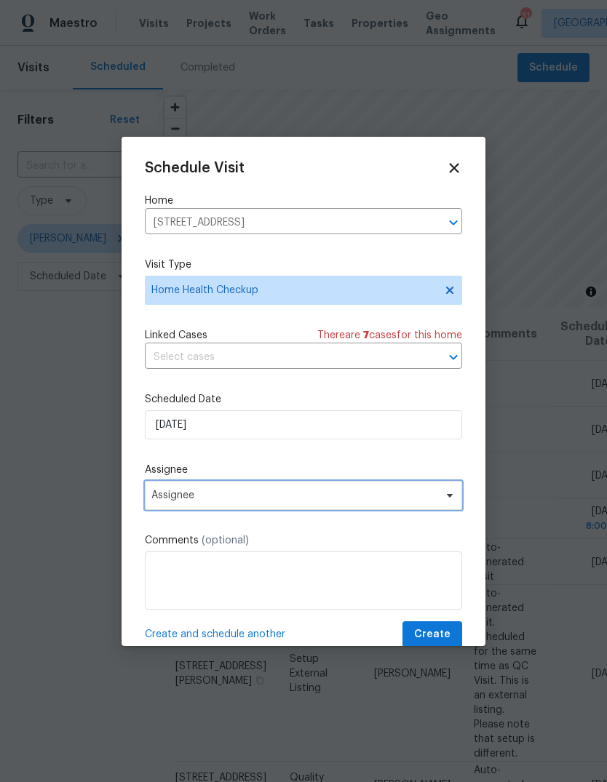
click at [265, 499] on span "Assignee" at bounding box center [293, 495] width 285 height 12
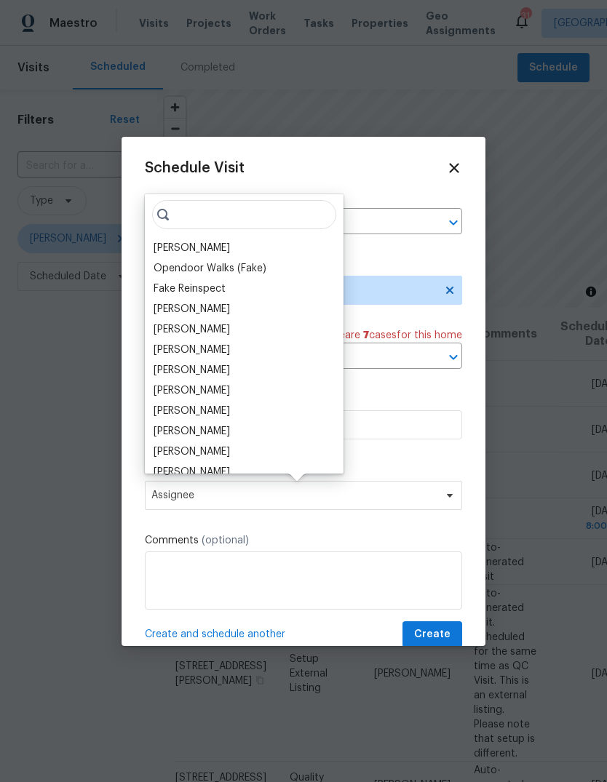
click at [201, 249] on div "[PERSON_NAME]" at bounding box center [191, 248] width 76 height 15
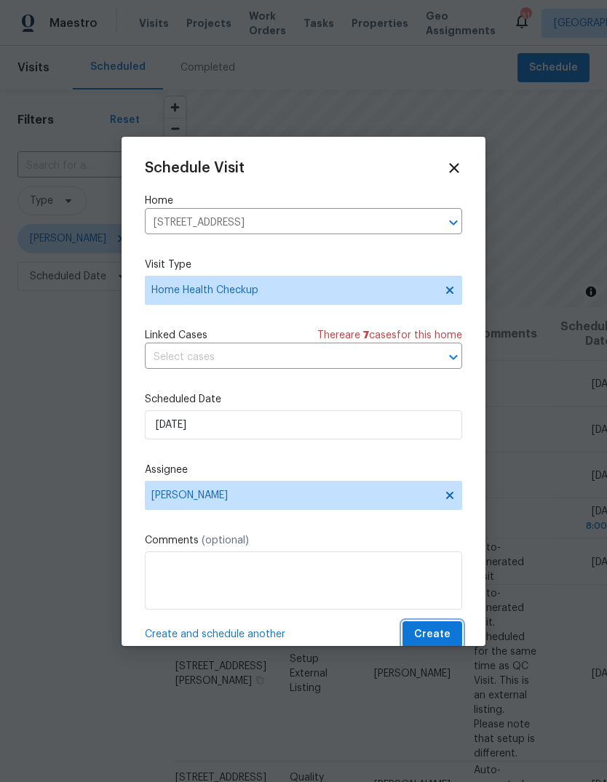
click at [435, 639] on span "Create" at bounding box center [432, 634] width 36 height 18
